Goal: Information Seeking & Learning: Learn about a topic

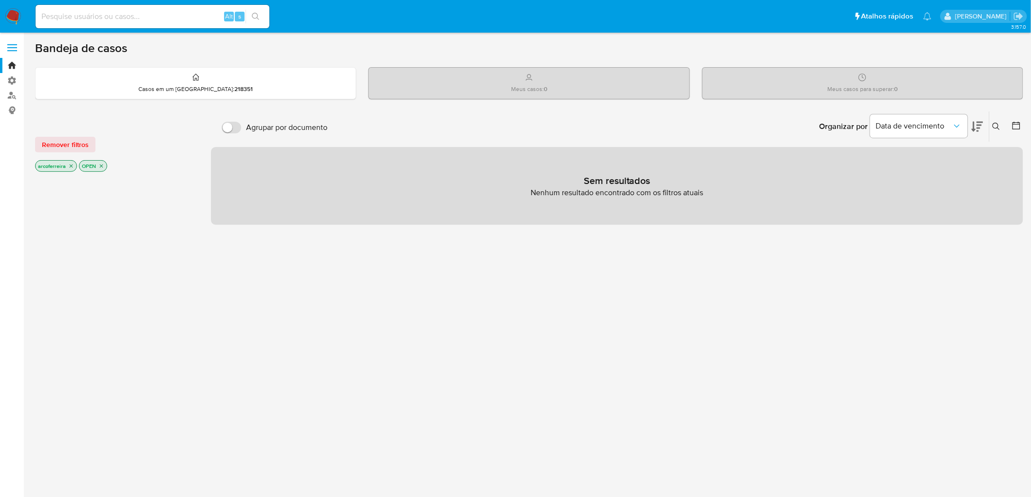
click at [117, 10] on input at bounding box center [153, 16] width 234 height 13
click at [12, 50] on span at bounding box center [12, 50] width 10 height 1
click at [0, 0] on input "checkbox" at bounding box center [0, 0] width 0 height 0
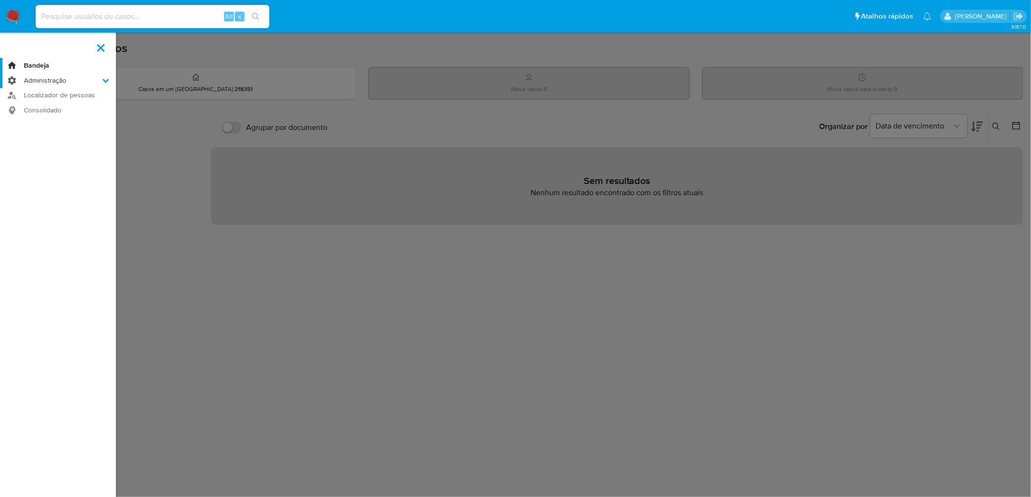
click at [43, 80] on label "Administração" at bounding box center [58, 80] width 116 height 15
click at [0, 0] on input "Administração" at bounding box center [0, 0] width 0 height 0
click at [54, 93] on link "Usuários" at bounding box center [58, 94] width 116 height 12
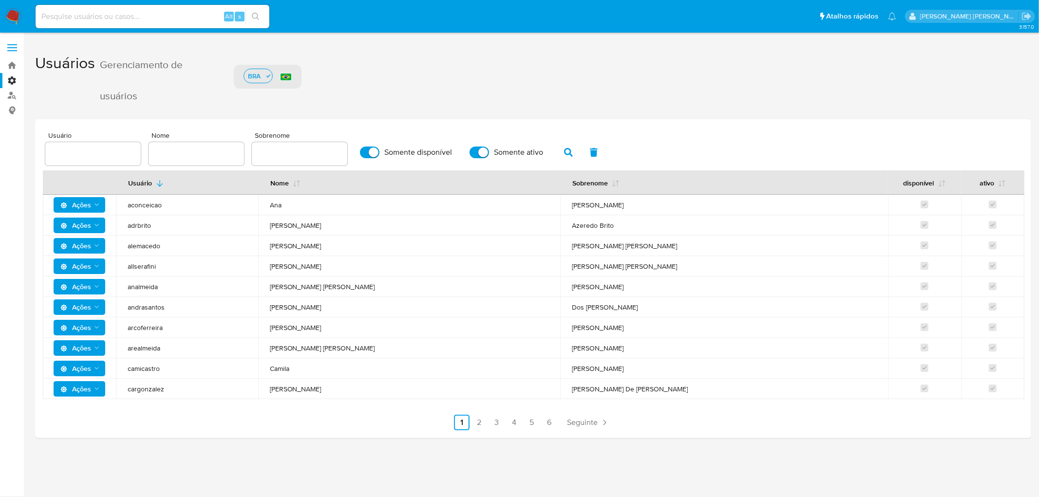
click at [16, 49] on label at bounding box center [12, 48] width 24 height 20
click at [0, 0] on input "checkbox" at bounding box center [0, 0] width 0 height 0
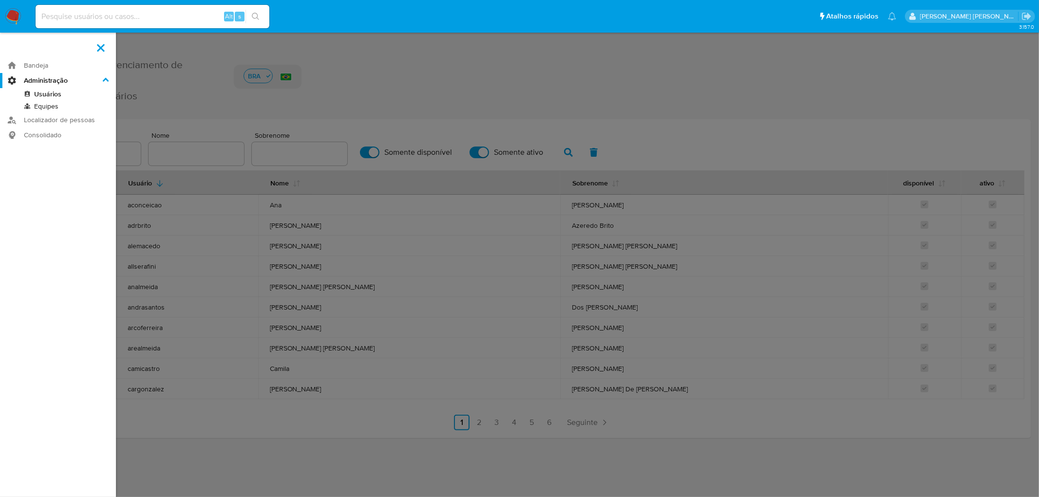
click at [103, 11] on input at bounding box center [153, 16] width 234 height 13
paste input "16.814.330/0001-50"
click at [79, 16] on input "16.814.330/0001-50" at bounding box center [153, 16] width 234 height 13
click at [96, 16] on input "16.814.3300001-50" at bounding box center [153, 16] width 234 height 13
click at [64, 16] on input "16.814.330000150" at bounding box center [153, 16] width 234 height 13
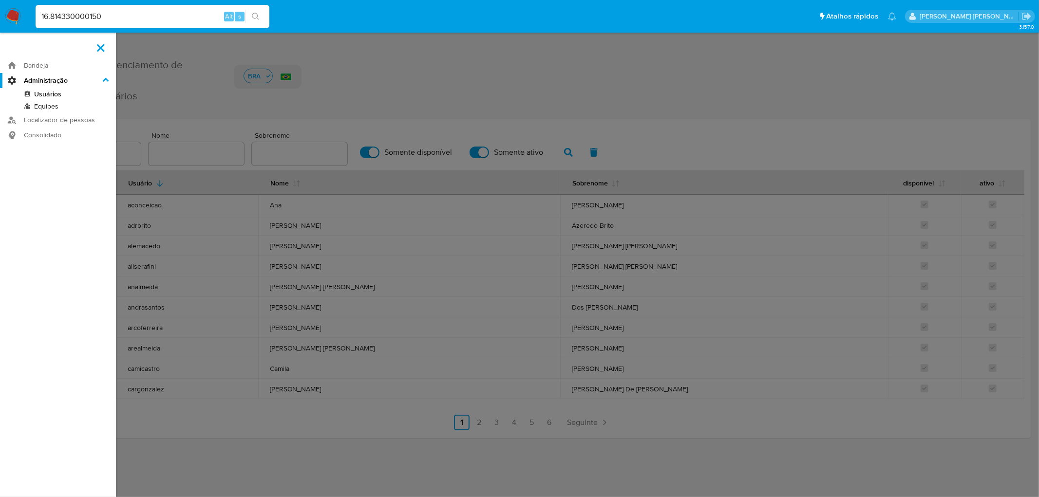
click at [51, 16] on input "16.814330000150" at bounding box center [153, 16] width 234 height 13
click at [119, 17] on input "16814330000150" at bounding box center [153, 16] width 234 height 13
type input "16814330000150"
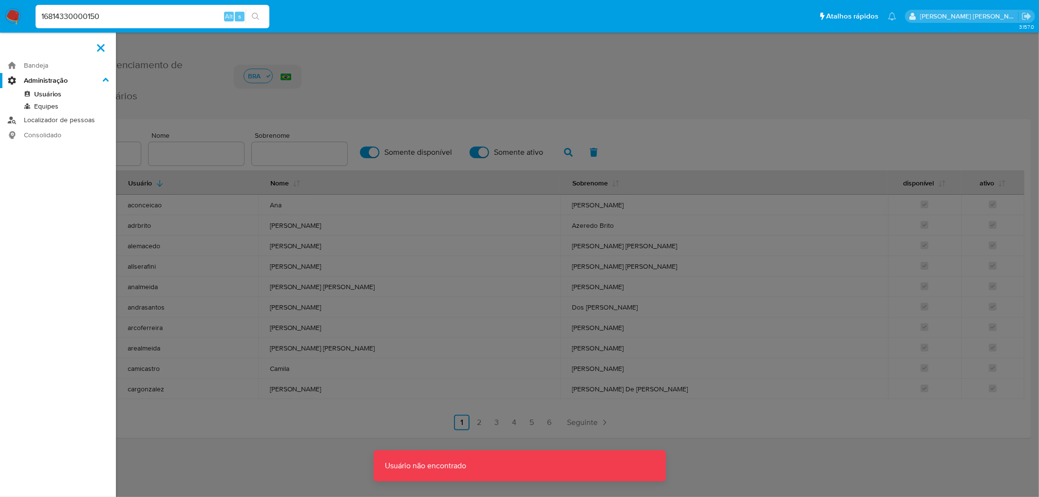
click at [49, 120] on link "Localizador de pessoas" at bounding box center [58, 120] width 116 height 15
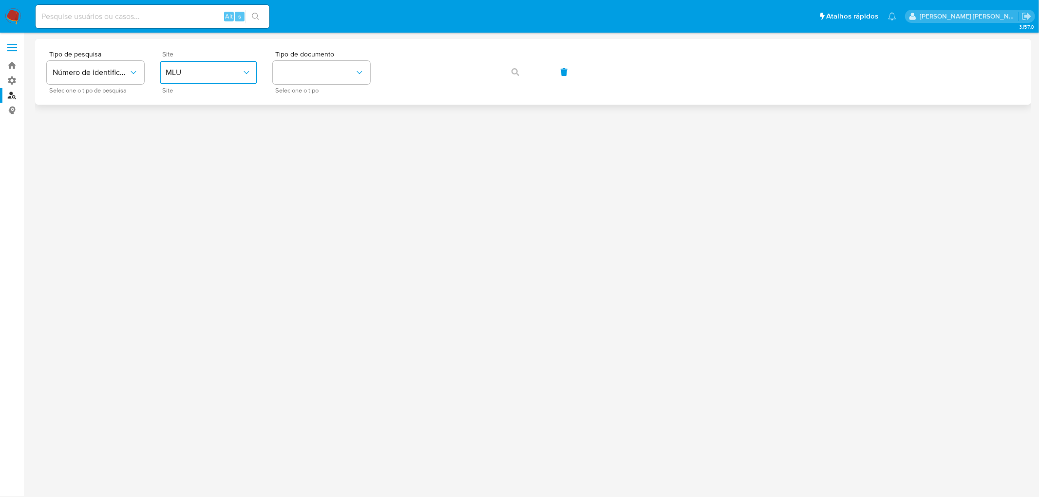
click at [195, 74] on span "MLU" at bounding box center [204, 73] width 76 height 10
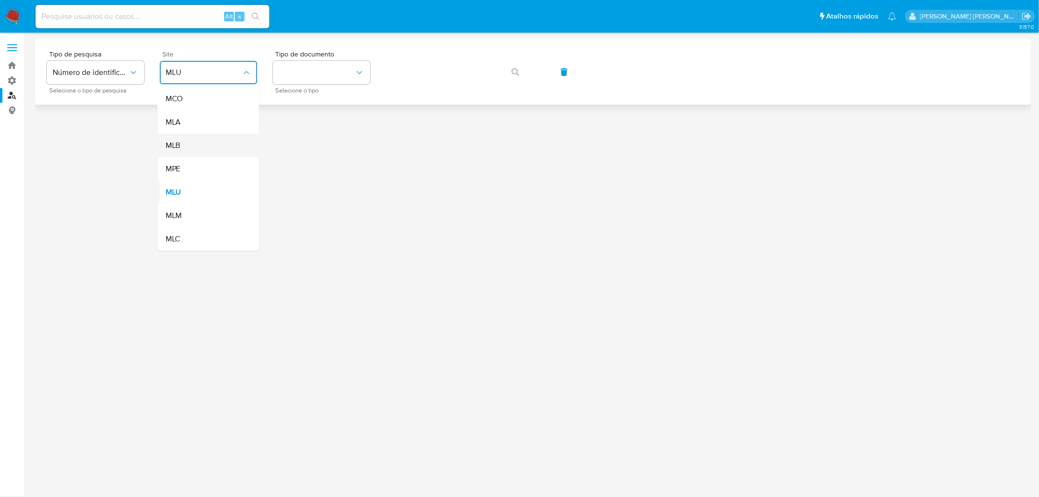
click at [187, 146] on div "MLB" at bounding box center [206, 145] width 80 height 23
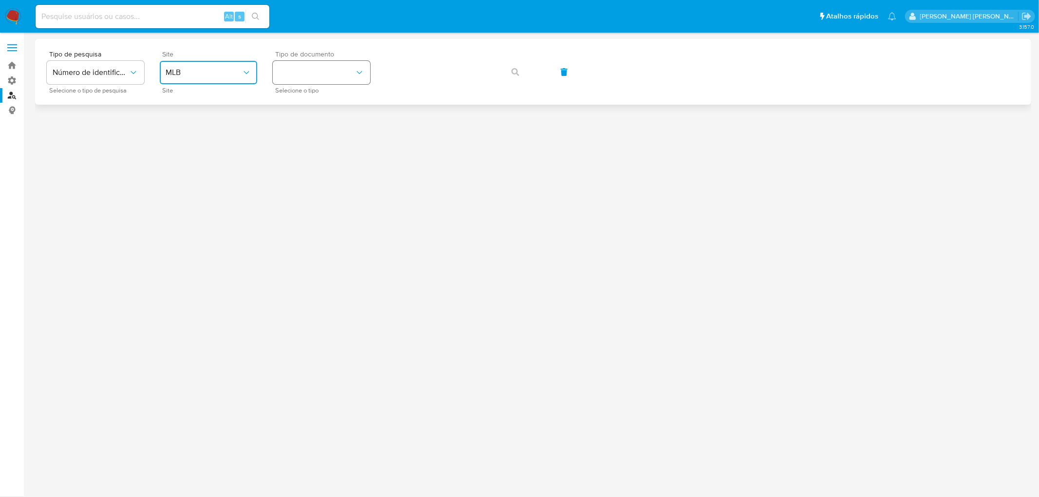
click at [315, 79] on button "identificationType" at bounding box center [321, 72] width 97 height 23
click at [299, 105] on div "CNPJ CNPJ" at bounding box center [319, 103] width 80 height 33
click at [515, 72] on icon "button" at bounding box center [515, 72] width 8 height 8
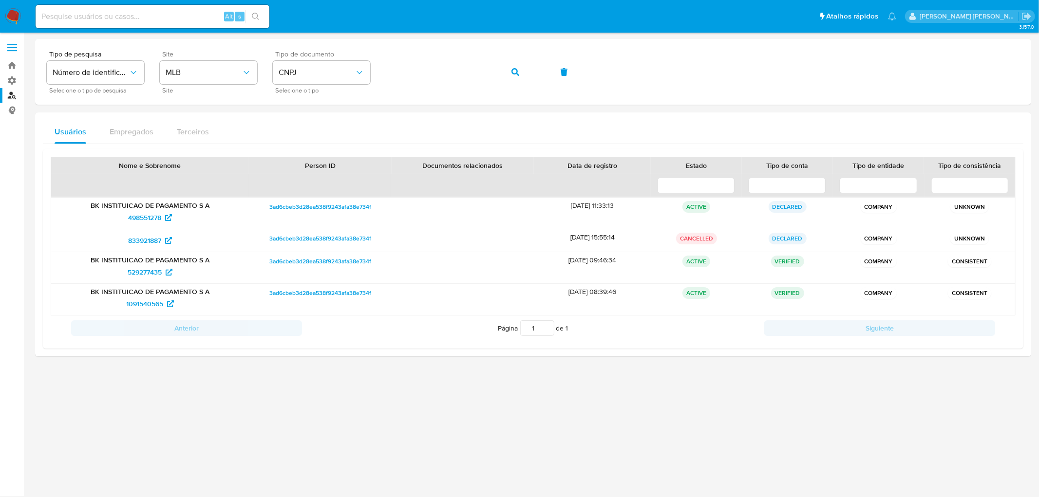
click at [644, 448] on div at bounding box center [533, 265] width 996 height 452
click at [517, 72] on icon "button" at bounding box center [515, 72] width 8 height 8
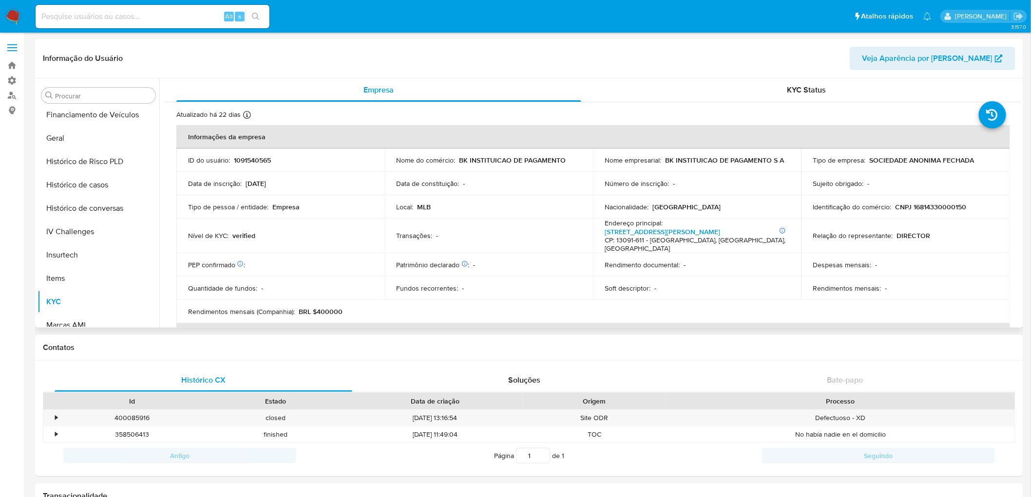
scroll to position [341, 0]
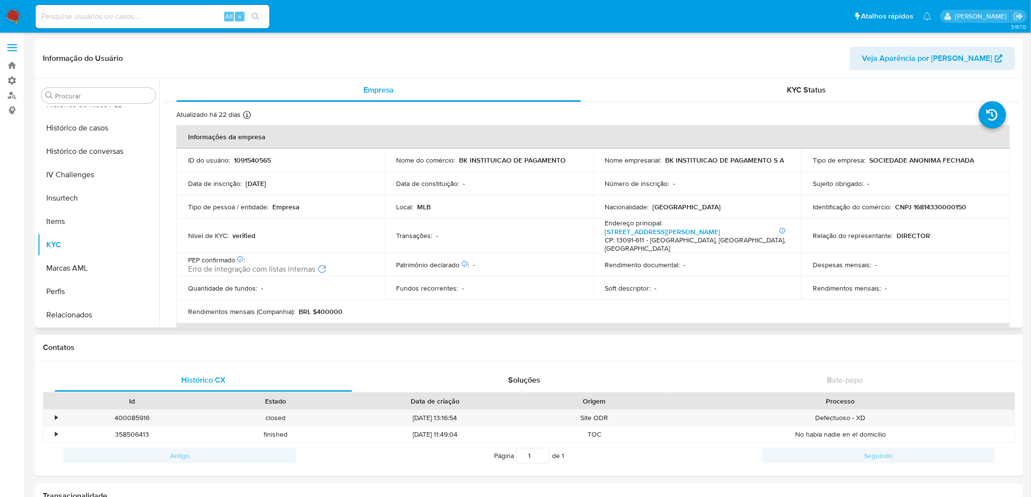
select select "10"
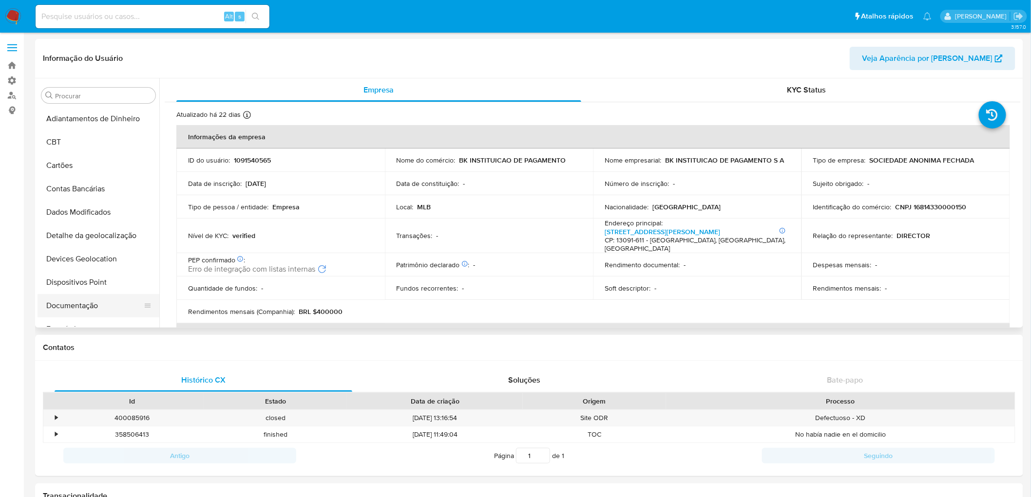
click at [89, 310] on button "Documentação" at bounding box center [95, 305] width 114 height 23
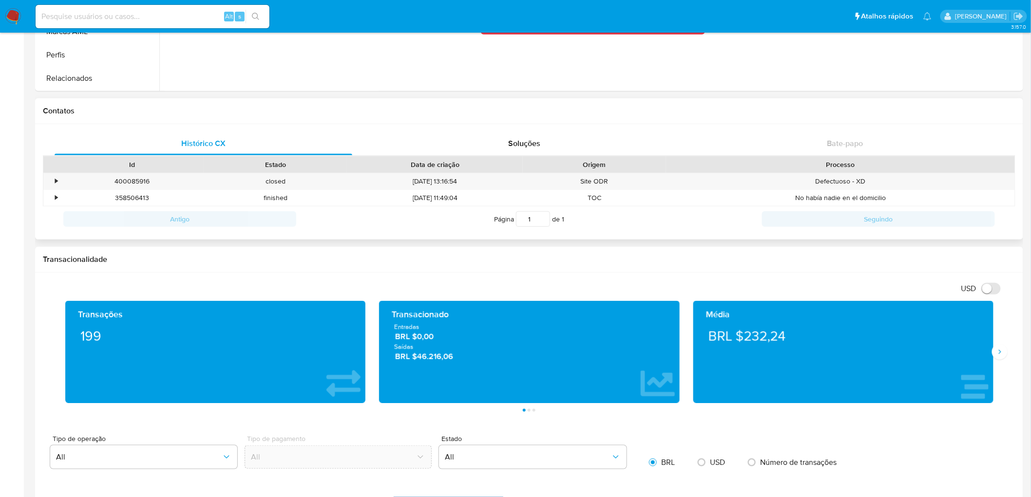
scroll to position [270, 0]
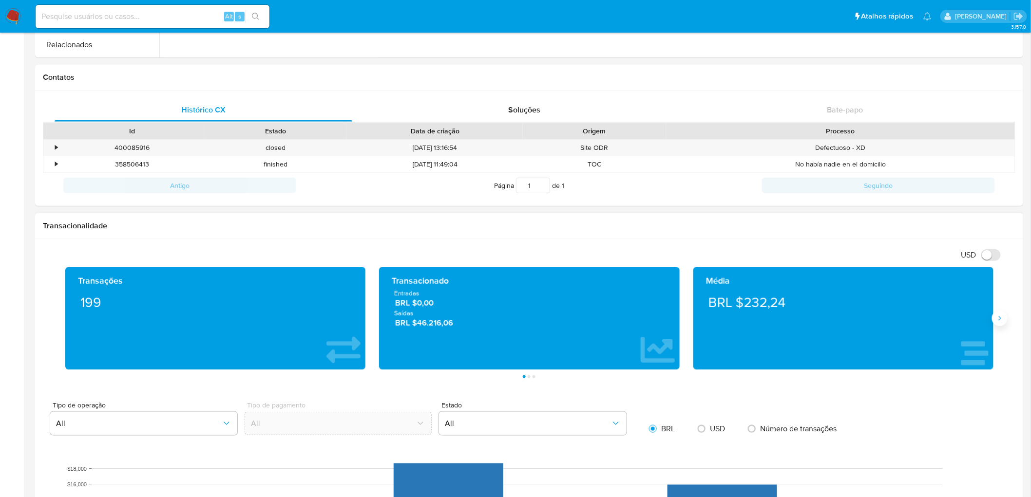
click at [1002, 325] on button "Siguiente" at bounding box center [1000, 319] width 16 height 16
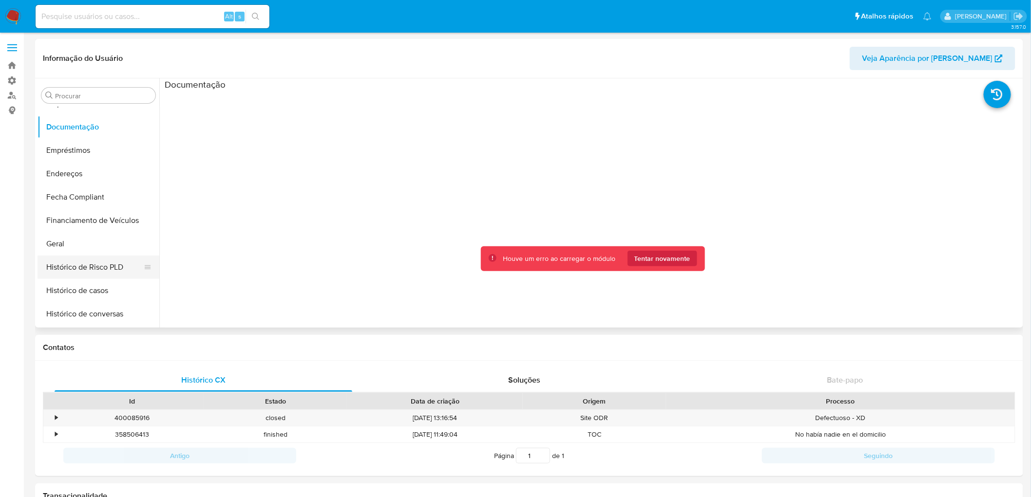
scroll to position [125, 0]
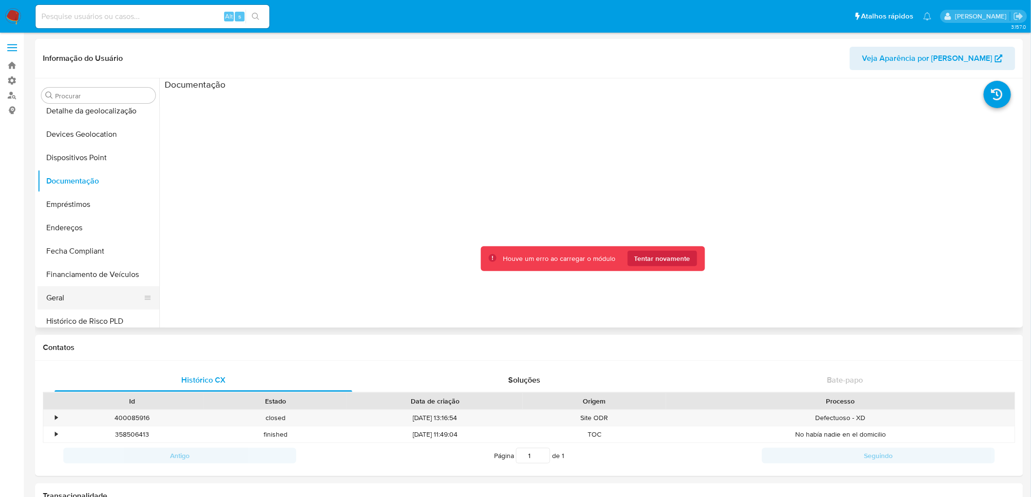
click at [67, 291] on button "Geral" at bounding box center [95, 297] width 114 height 23
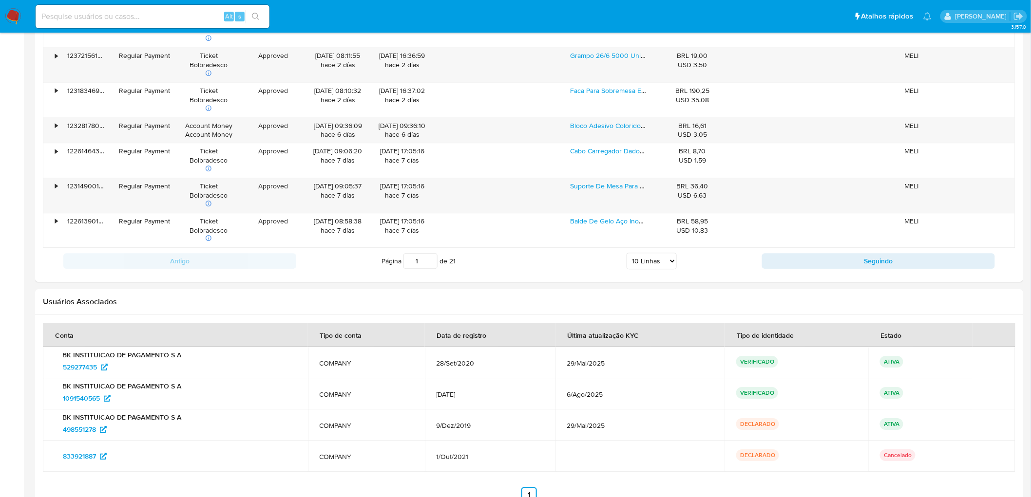
scroll to position [1028, 0]
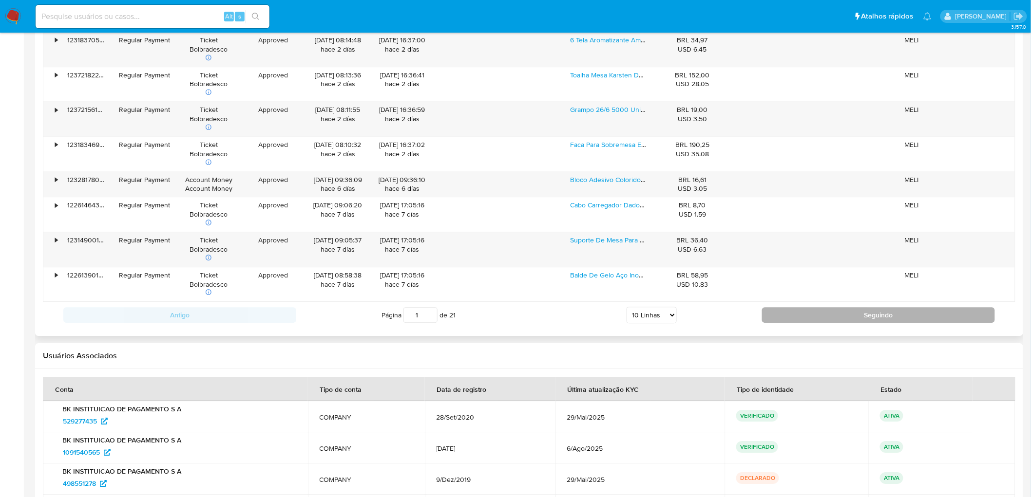
click at [824, 318] on button "Seguindo" at bounding box center [878, 315] width 233 height 16
type input "2"
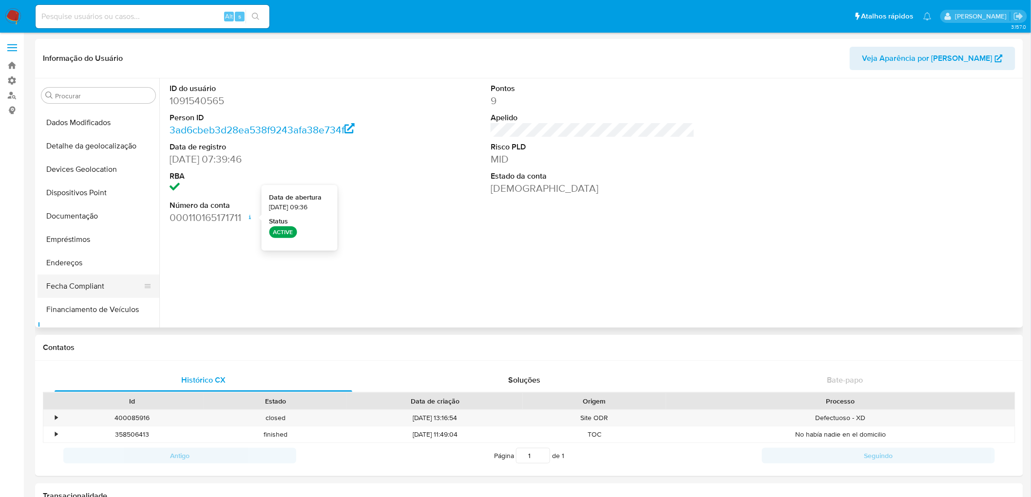
scroll to position [71, 0]
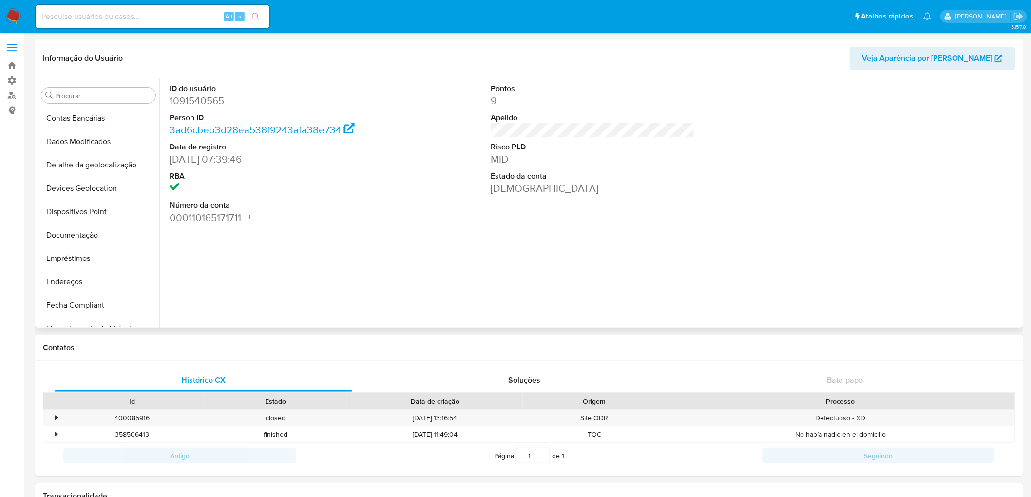
click at [210, 103] on dd "1091540565" at bounding box center [271, 101] width 204 height 14
copy dd "1091540565"
click at [421, 227] on div "ID do usuário 1091540565 Person ID 3ad6cbeb3d28ea538f9243afa38e734f Data de reg…" at bounding box center [593, 153] width 856 height 151
click at [212, 101] on dd "1091540565" at bounding box center [271, 101] width 204 height 14
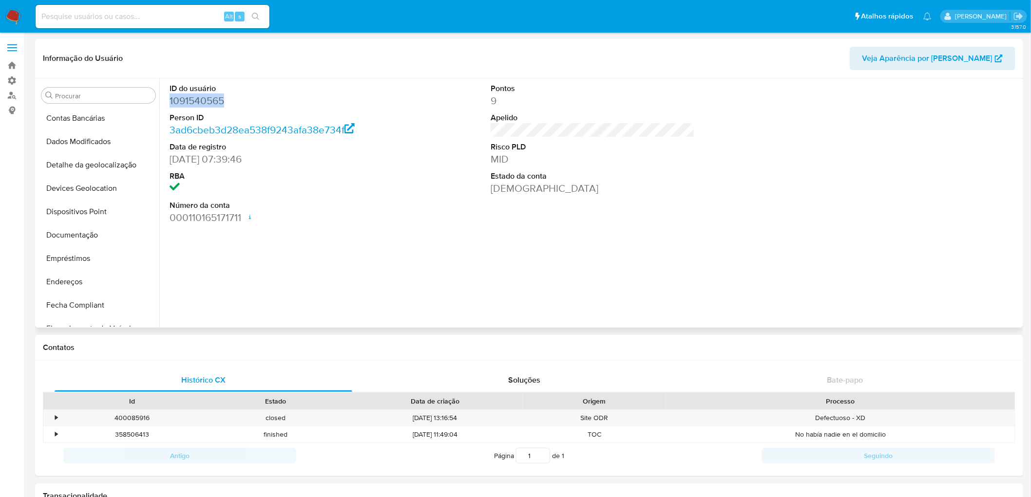
click at [212, 101] on dd "1091540565" at bounding box center [271, 101] width 204 height 14
copy dd "1091540565"
click at [193, 101] on dd "1091540565" at bounding box center [271, 101] width 204 height 14
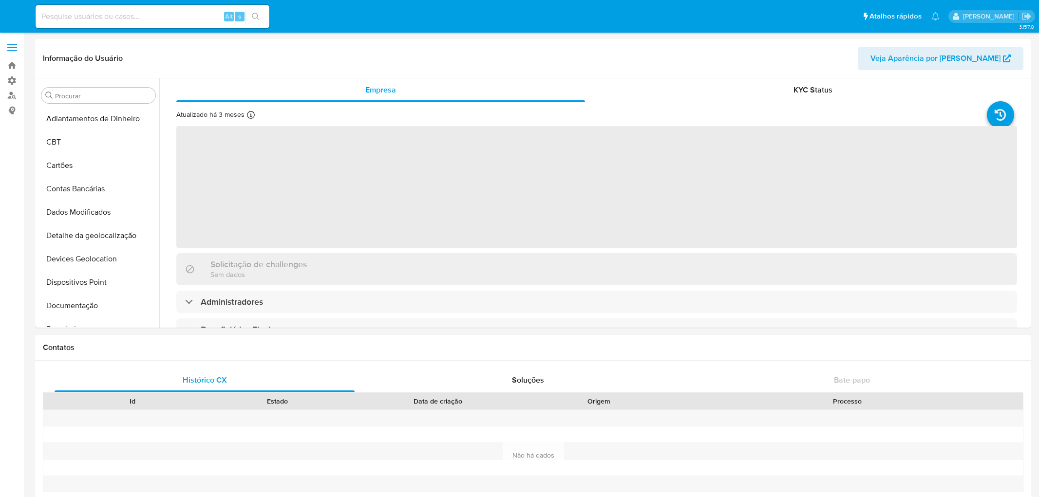
select select "10"
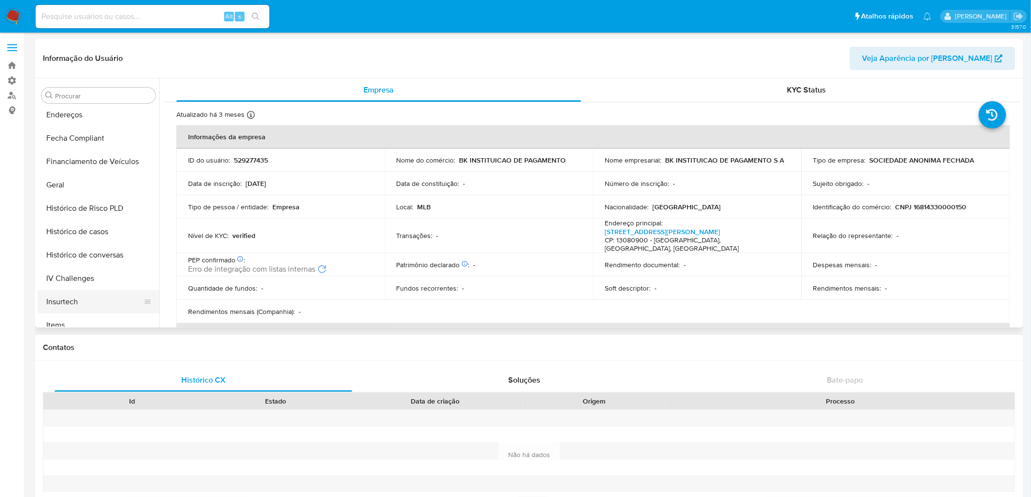
scroll to position [234, 0]
click at [67, 179] on button "Geral" at bounding box center [95, 188] width 114 height 23
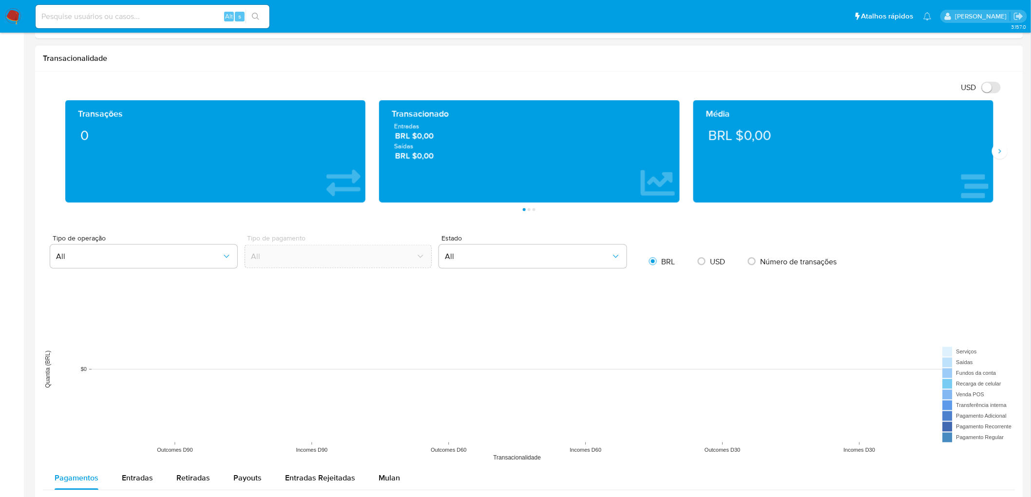
scroll to position [432, 0]
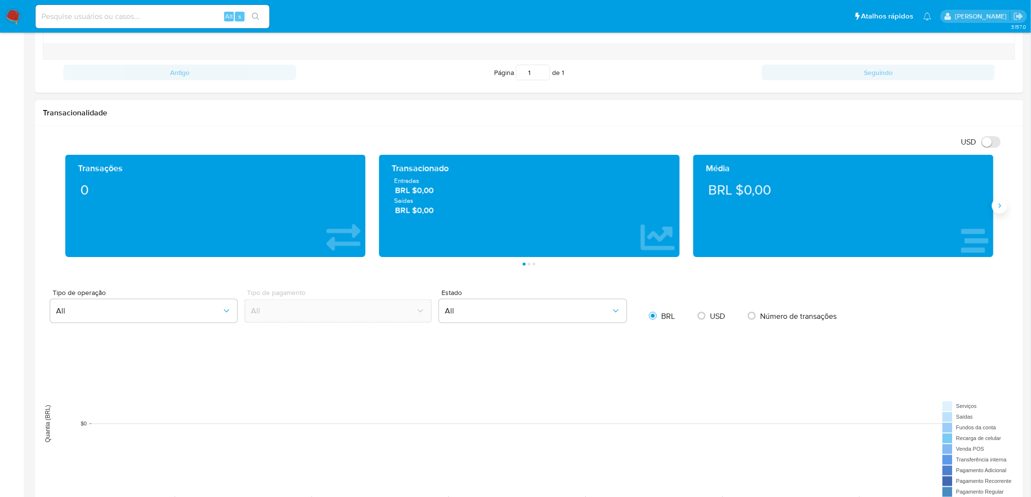
click at [997, 208] on icon "Siguiente" at bounding box center [999, 206] width 8 height 8
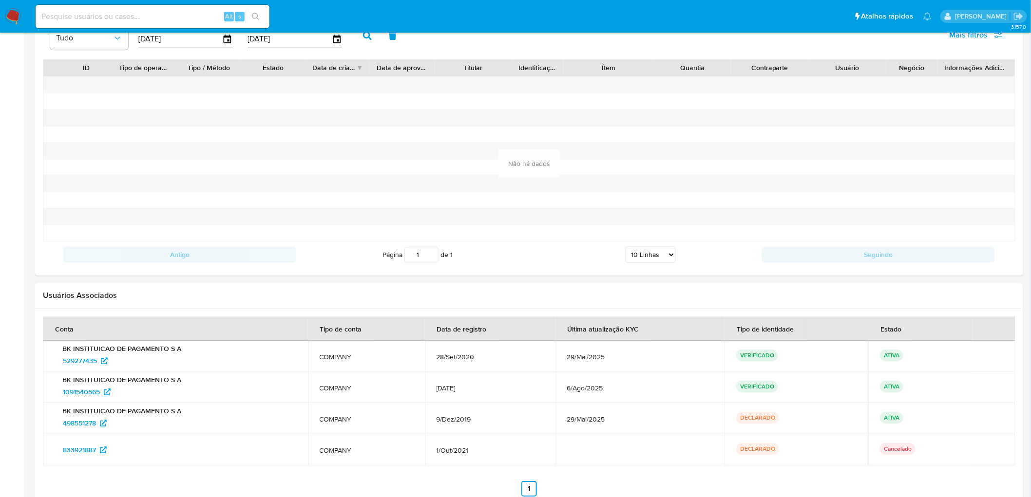
scroll to position [974, 0]
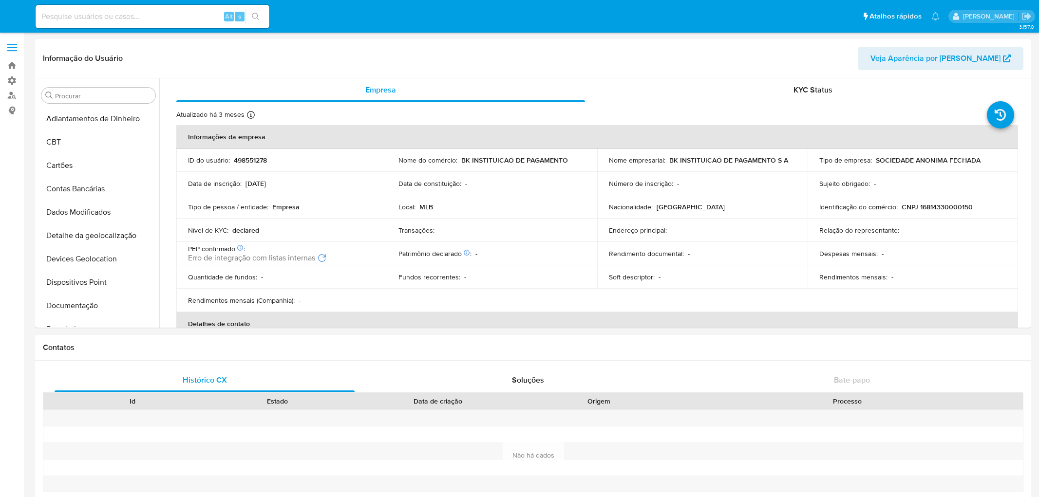
select select "10"
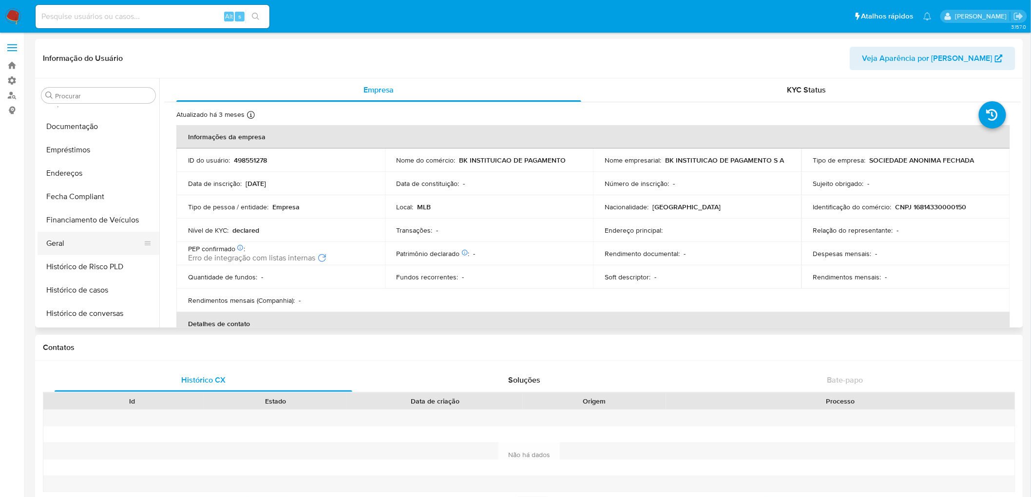
click at [67, 240] on button "Geral" at bounding box center [95, 243] width 114 height 23
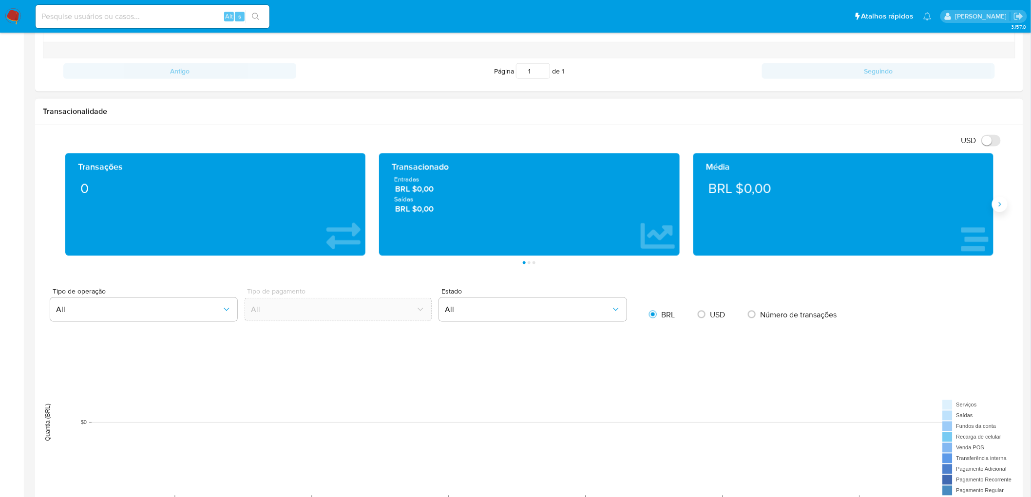
scroll to position [432, 0]
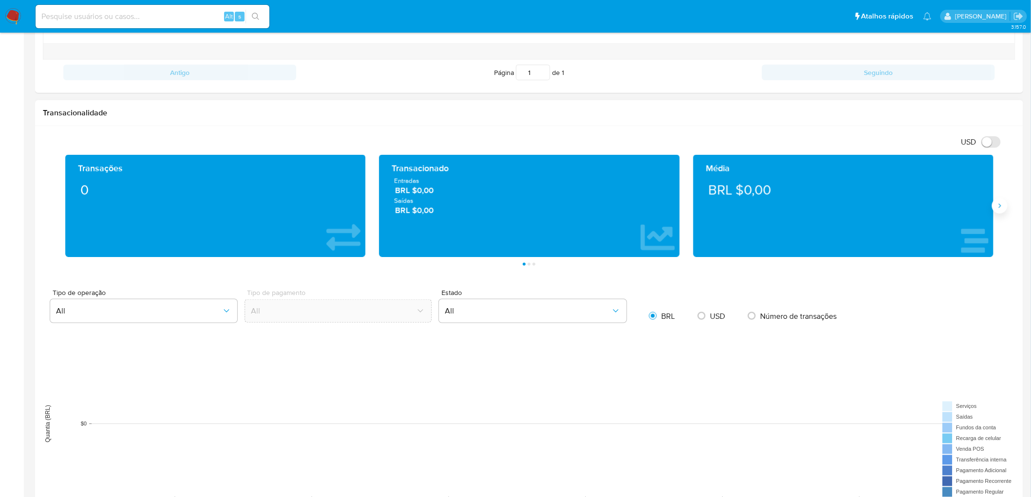
click at [1000, 209] on icon "Siguiente" at bounding box center [999, 206] width 8 height 8
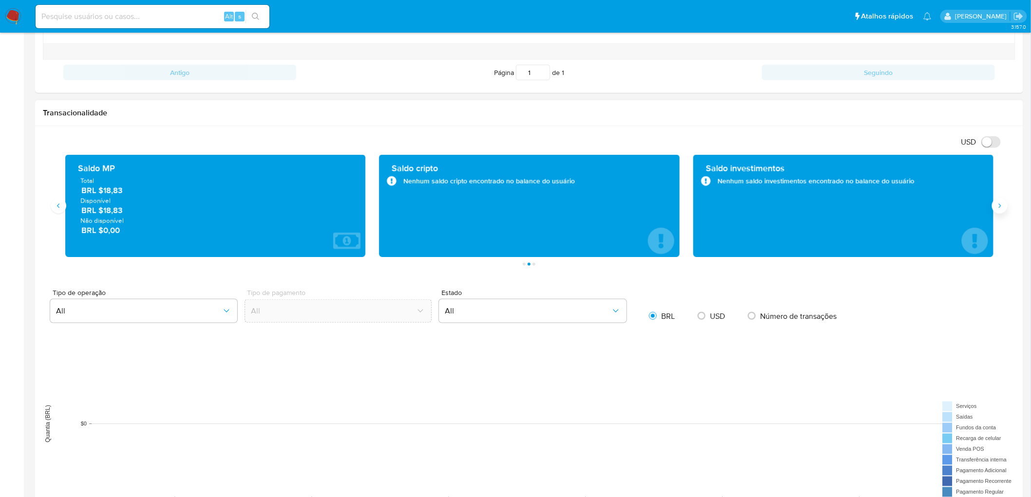
click at [1000, 209] on icon "Siguiente" at bounding box center [999, 206] width 8 height 8
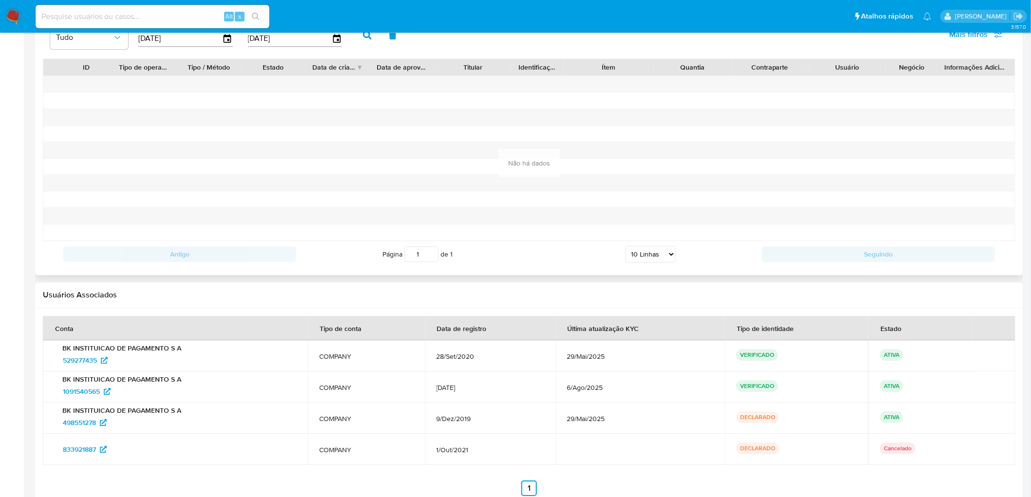
scroll to position [974, 0]
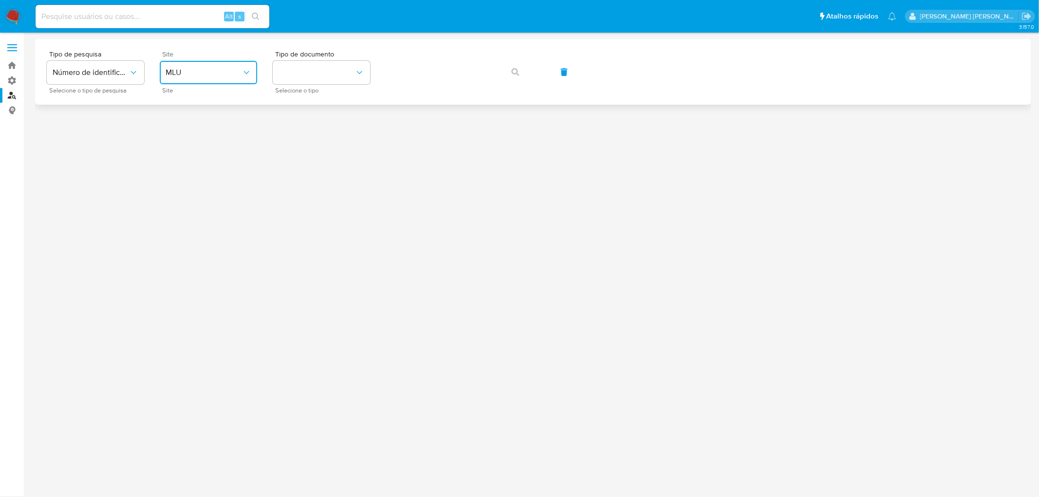
click at [239, 70] on span "MLU" at bounding box center [204, 73] width 76 height 10
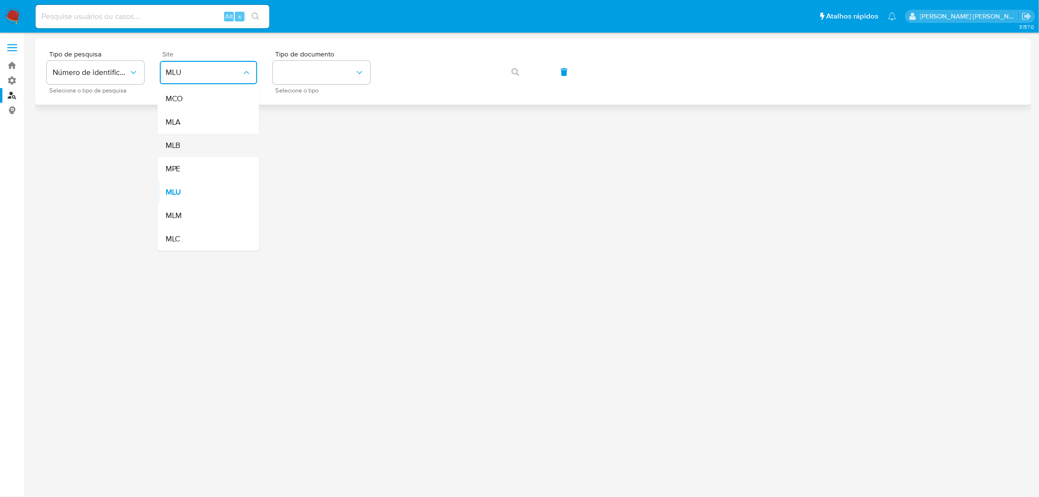
click at [186, 145] on div "MLB" at bounding box center [206, 145] width 80 height 23
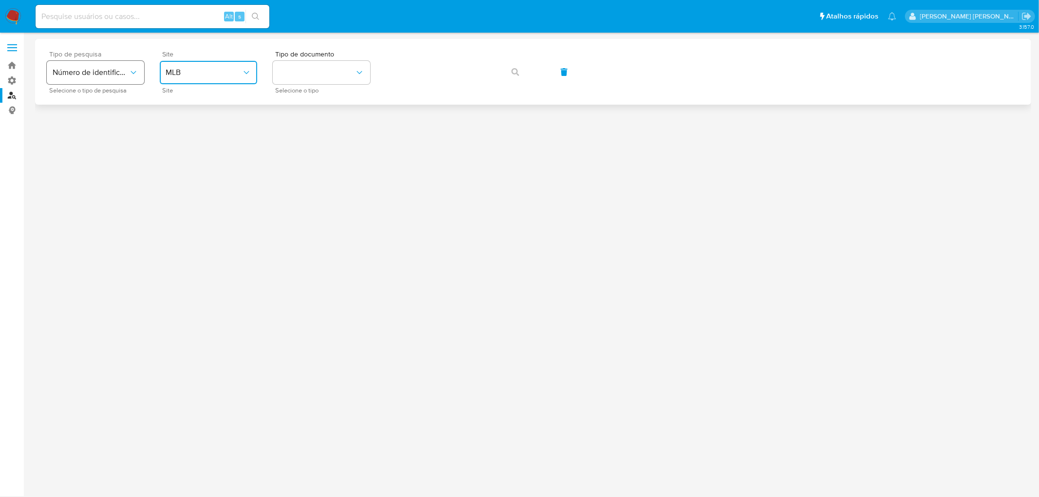
click at [92, 74] on span "Número de identificação" at bounding box center [91, 73] width 76 height 10
click at [115, 74] on span "Número de identificação" at bounding box center [91, 73] width 76 height 10
click at [291, 64] on button "identificationType" at bounding box center [321, 72] width 97 height 23
click at [303, 109] on div "CNPJ CNPJ" at bounding box center [319, 103] width 80 height 33
click at [510, 76] on button "button" at bounding box center [515, 71] width 33 height 23
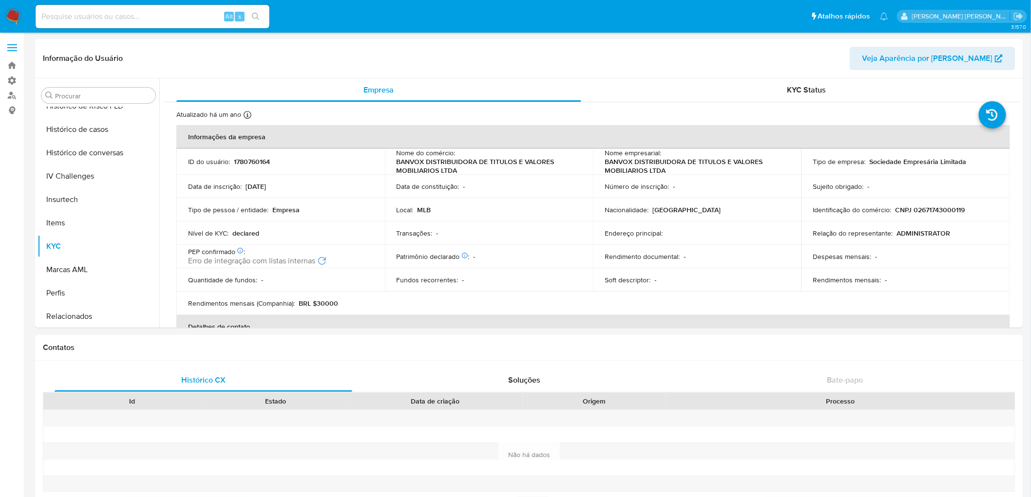
scroll to position [341, 0]
select select "10"
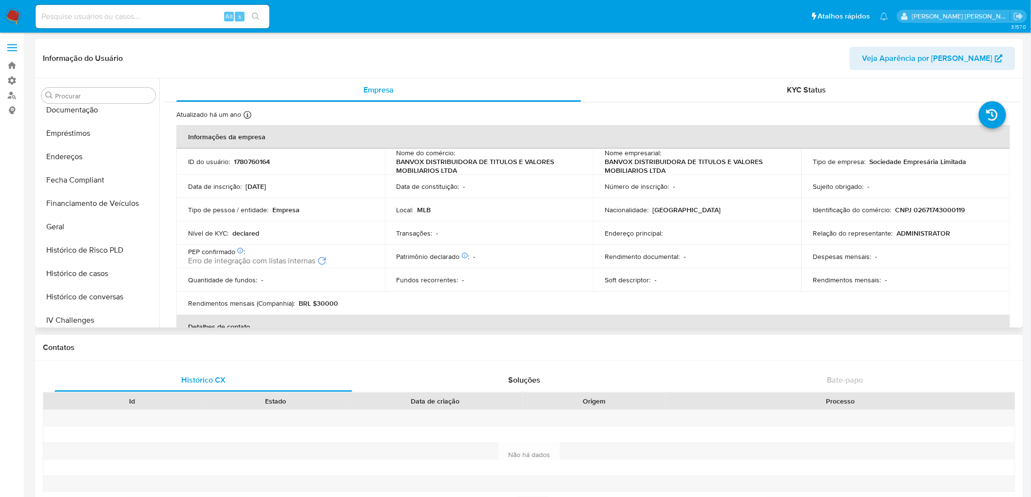
scroll to position [179, 0]
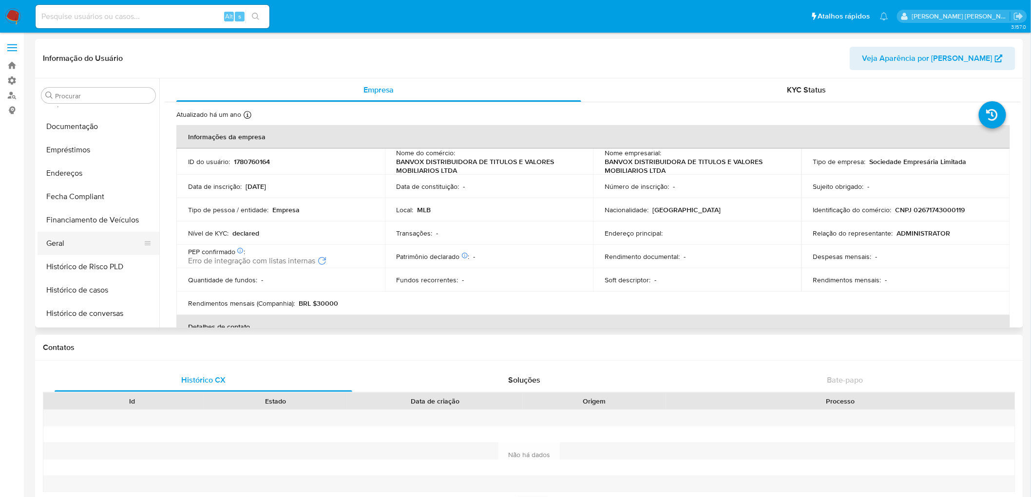
click at [80, 240] on button "Geral" at bounding box center [95, 243] width 114 height 23
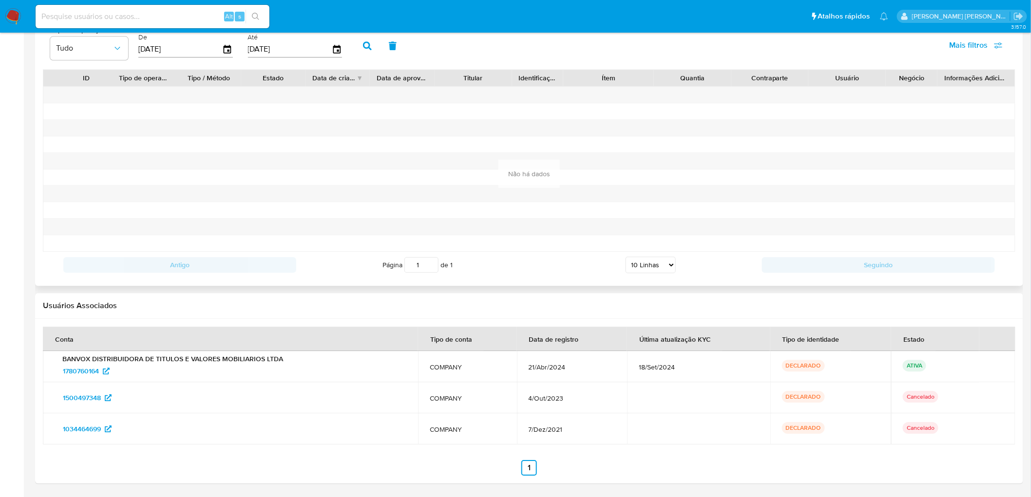
scroll to position [963, 0]
click at [181, 11] on input at bounding box center [153, 16] width 234 height 13
paste input "1091540565"
type input "1091540565"
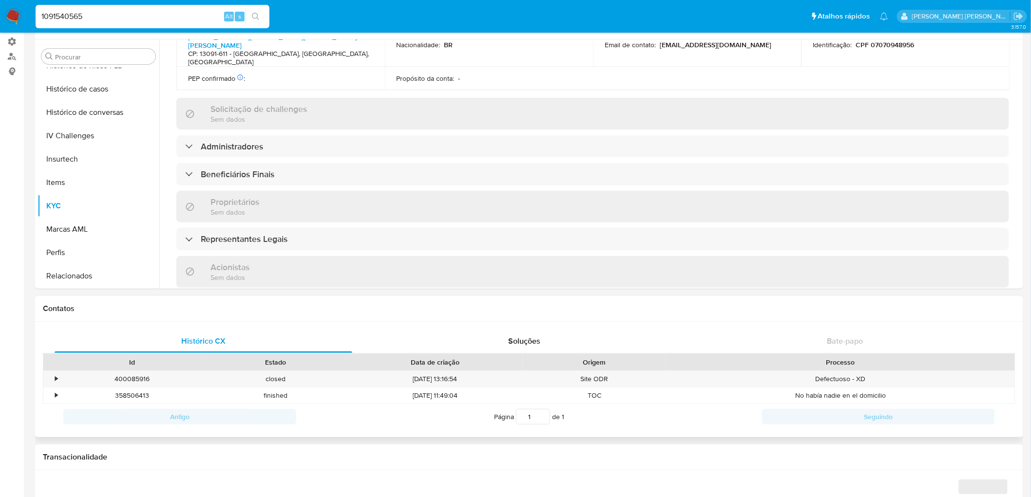
scroll to position [592, 0]
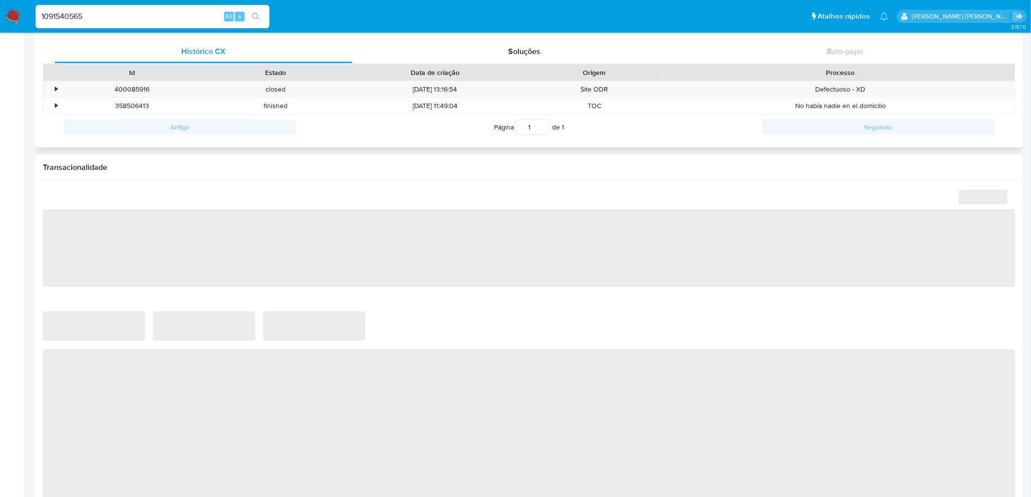
select select "10"
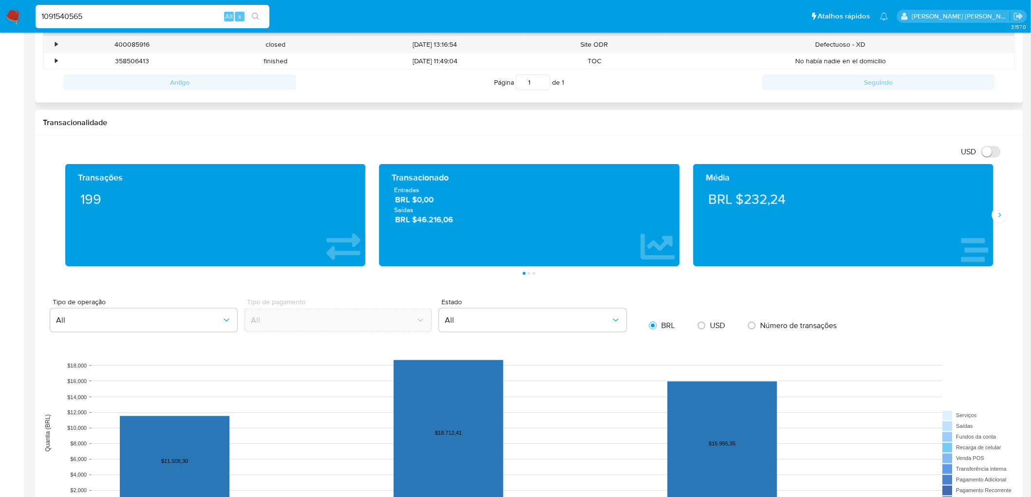
scroll to position [378, 0]
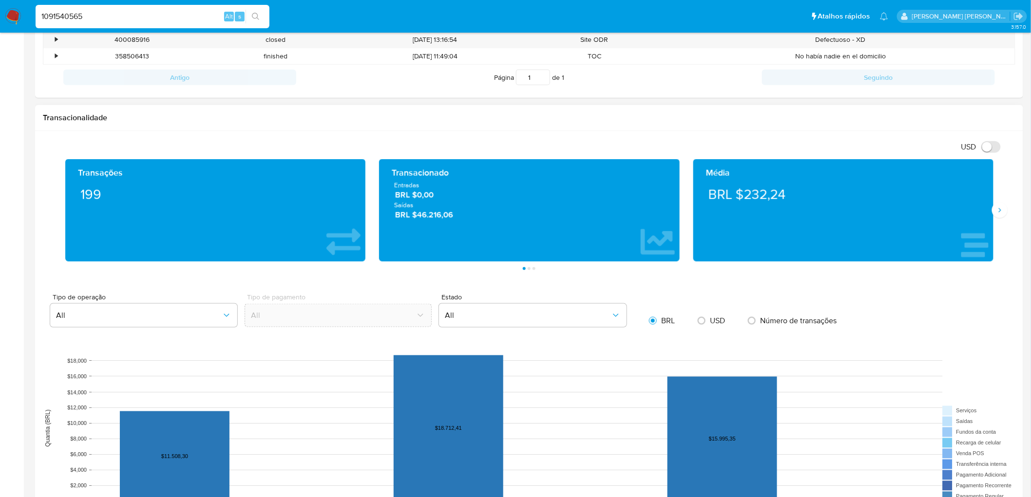
click at [1007, 215] on div "Transações 199 Transacionado Entradas BRL $0,00 Saídas BRL $46.216,06 Média BRL…" at bounding box center [529, 214] width 972 height 111
click at [998, 210] on icon "Siguiente" at bounding box center [999, 210] width 8 height 8
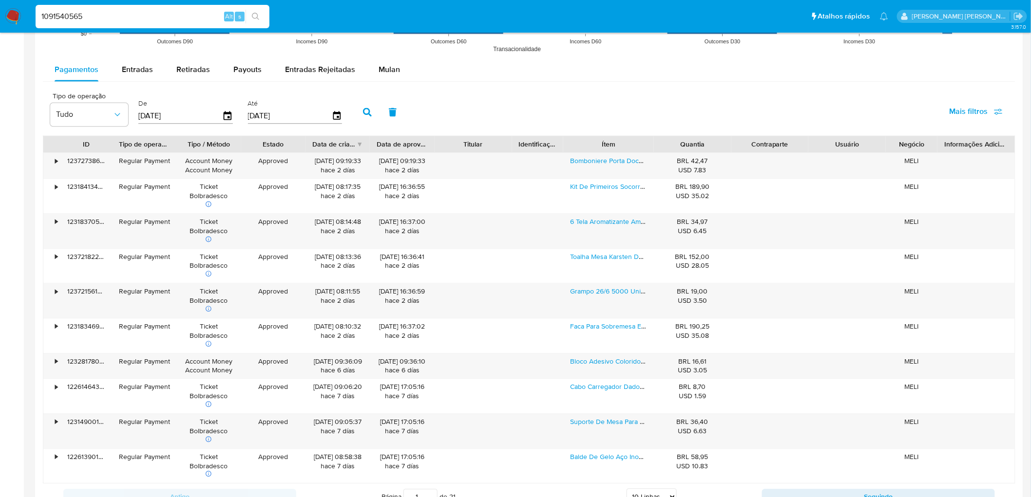
scroll to position [865, 0]
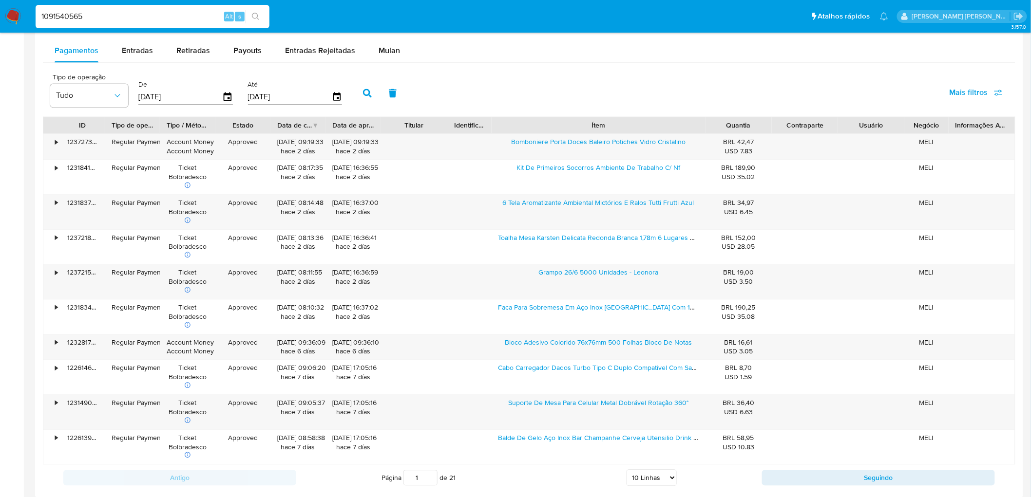
drag, startPoint x: 661, startPoint y: 130, endPoint x: 785, endPoint y: 133, distance: 123.8
click at [785, 133] on div "ID Tipo de operação Tipo / Método Estado Data de criação Data de aprovação Titu…" at bounding box center [528, 125] width 971 height 17
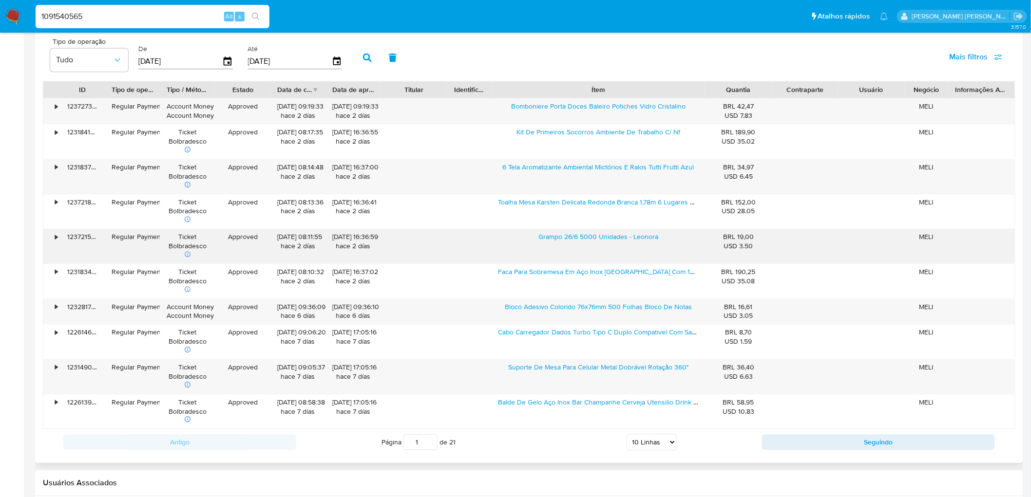
scroll to position [920, 0]
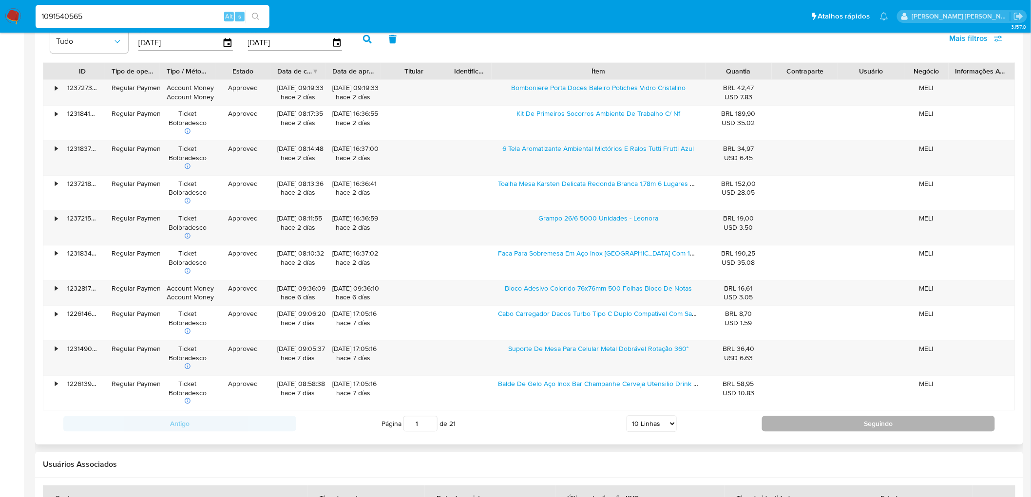
click at [829, 427] on button "Seguindo" at bounding box center [878, 424] width 233 height 16
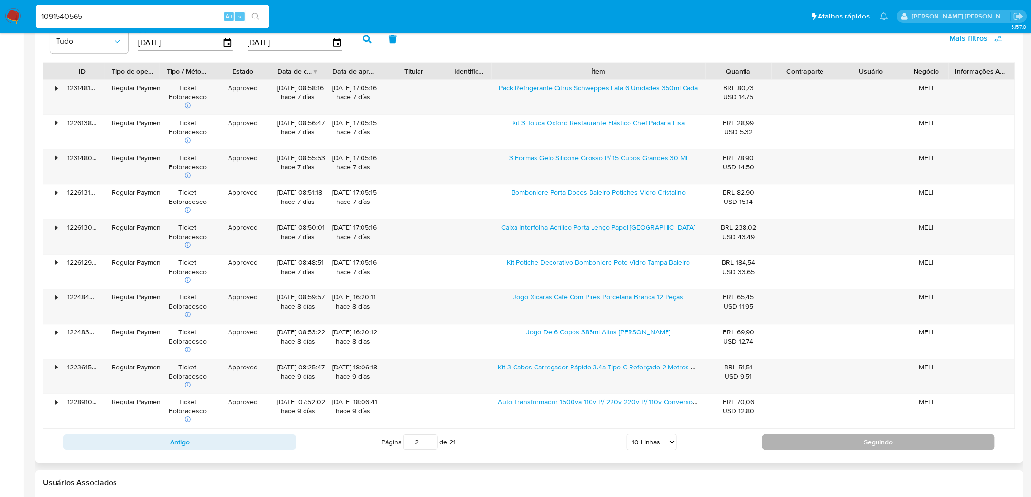
click at [796, 442] on button "Seguindo" at bounding box center [878, 442] width 233 height 16
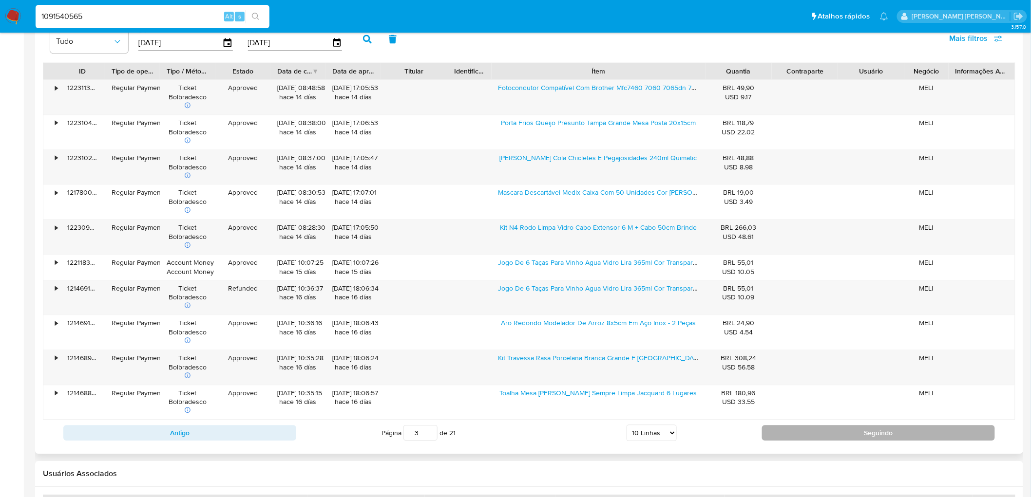
click at [797, 432] on button "Seguindo" at bounding box center [878, 433] width 233 height 16
type input "4"
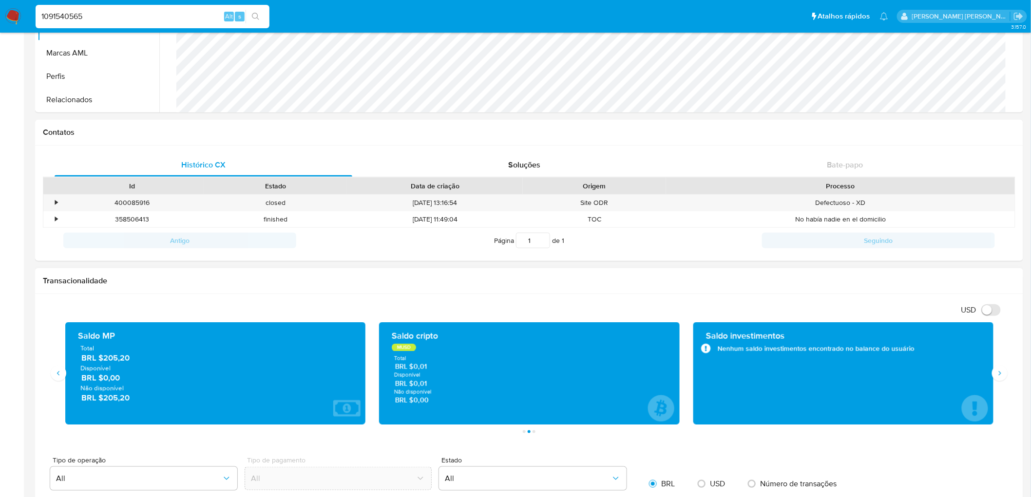
scroll to position [216, 0]
